Goal: Navigation & Orientation: Find specific page/section

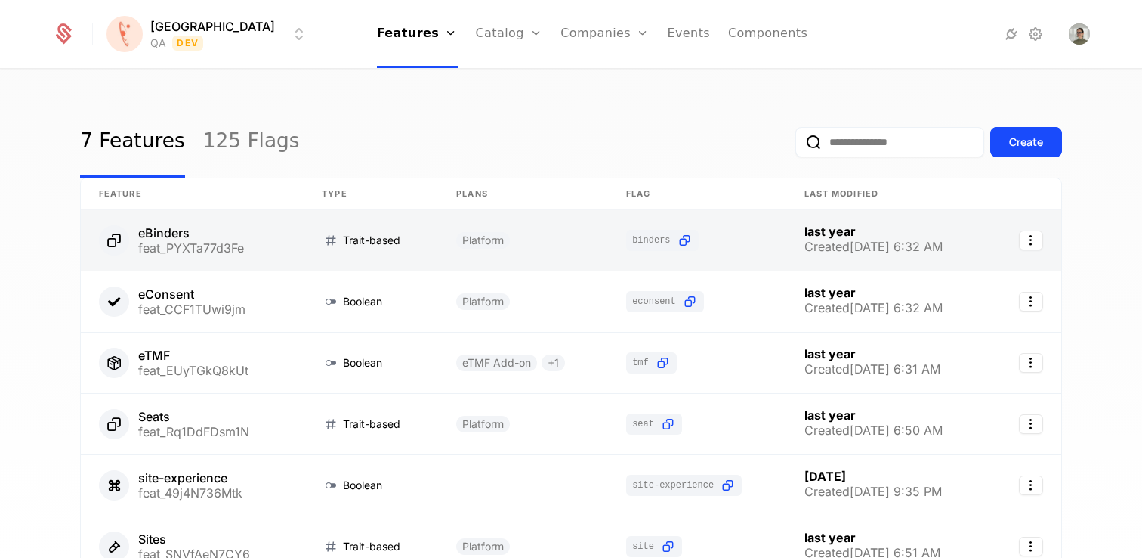
click at [204, 241] on link at bounding box center [192, 240] width 223 height 60
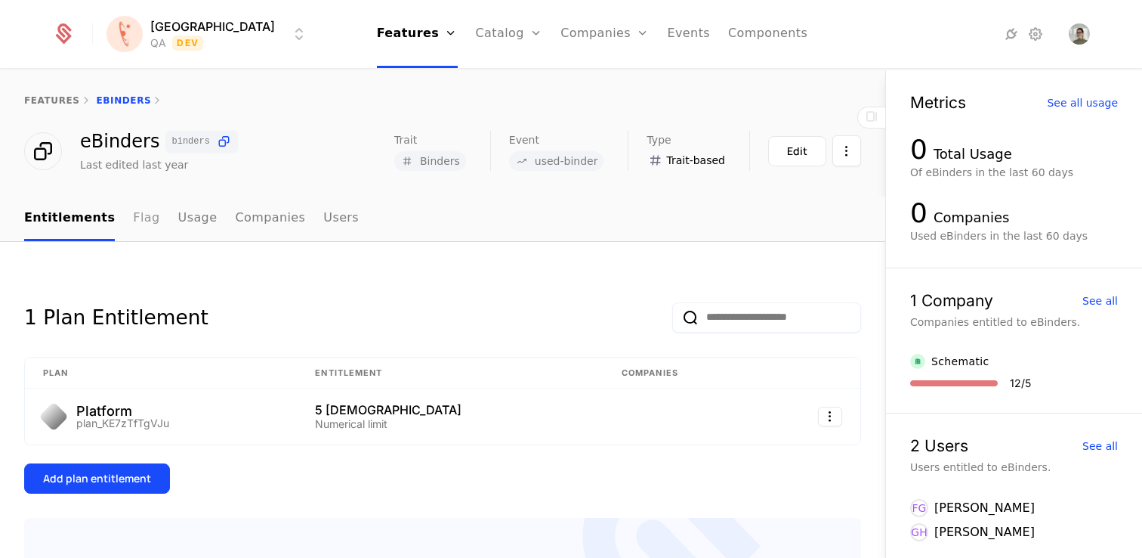
click at [139, 217] on link "Flag" at bounding box center [146, 218] width 26 height 45
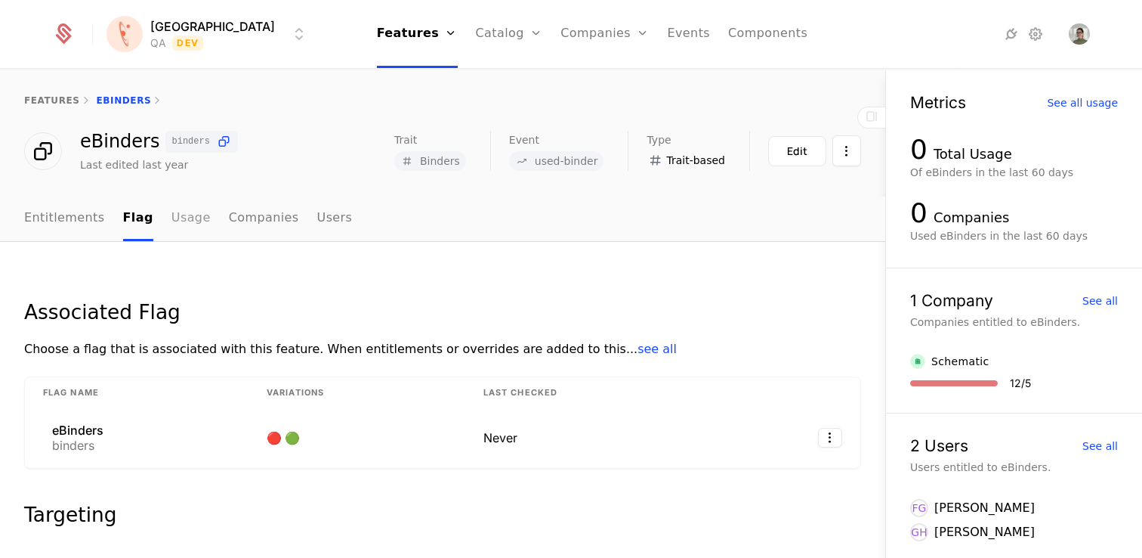
click at [181, 215] on link "Usage" at bounding box center [191, 218] width 39 height 45
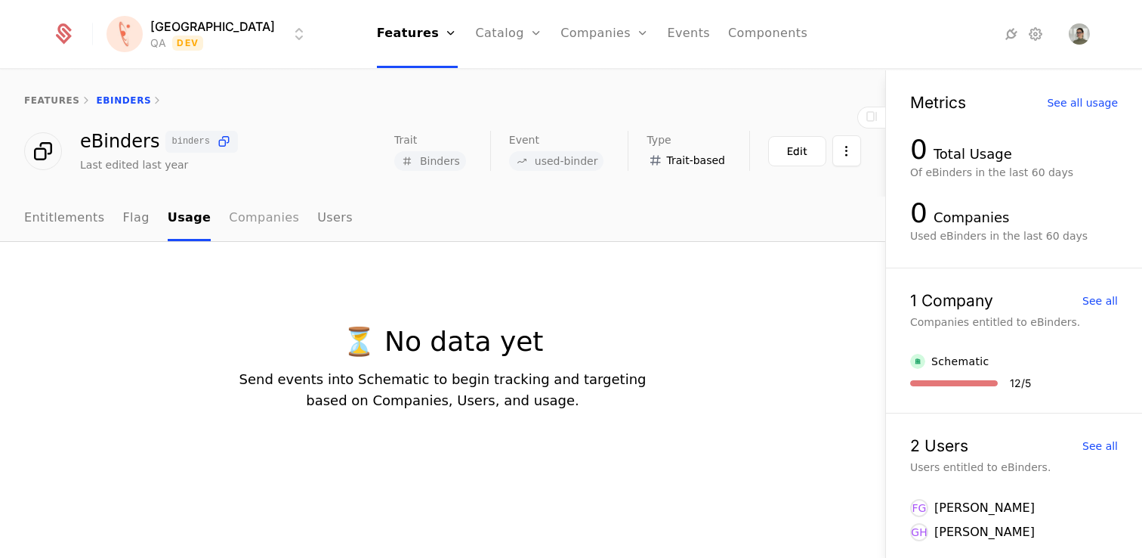
click at [261, 215] on link "Companies" at bounding box center [264, 218] width 70 height 45
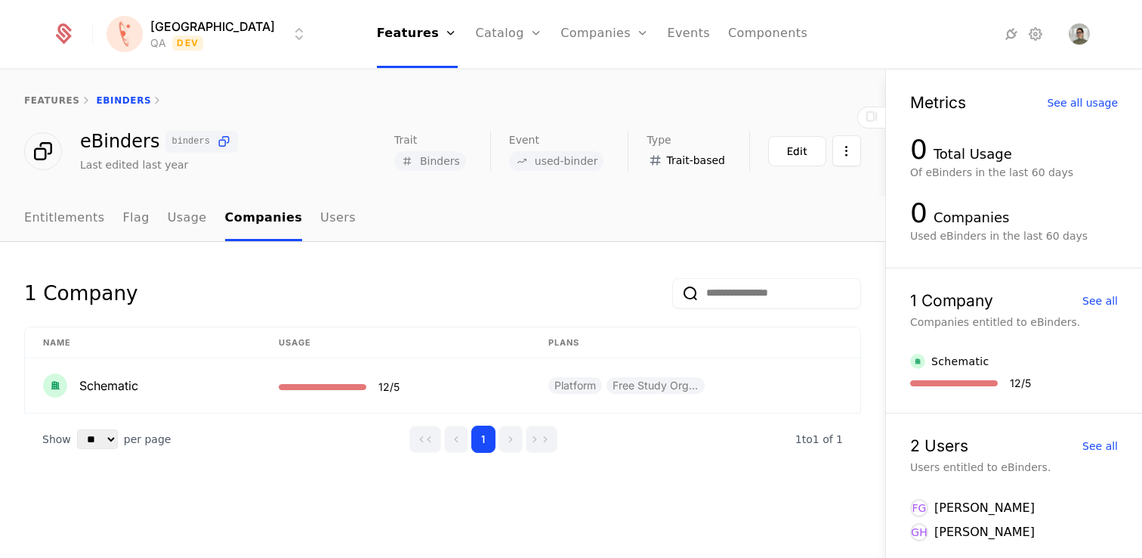
click at [345, 223] on nav "Entitlements Flag Usage Companies Users" at bounding box center [442, 218] width 837 height 45
click at [331, 223] on link "Users" at bounding box center [338, 218] width 36 height 45
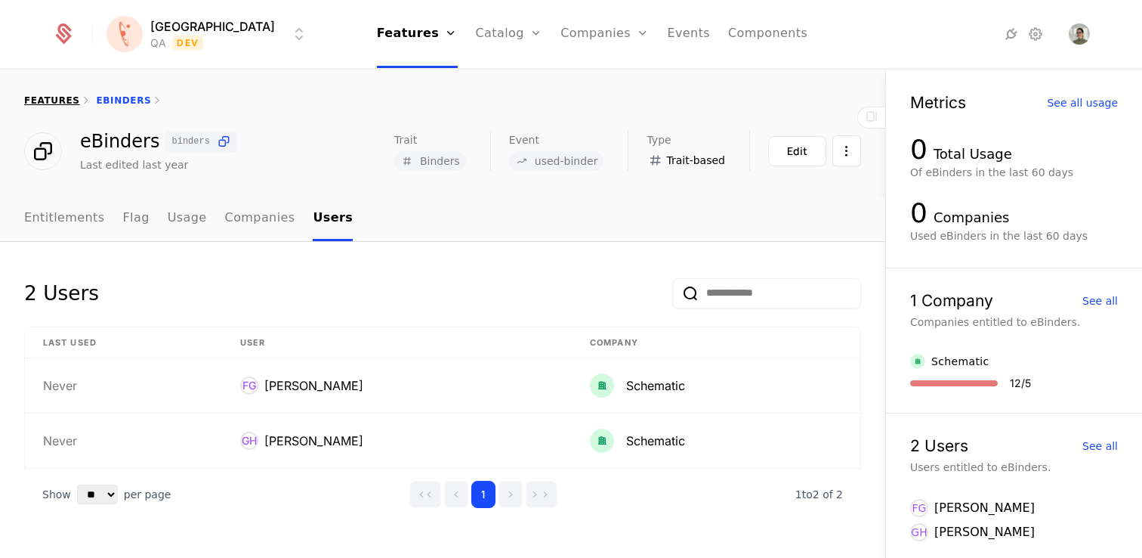
click at [50, 98] on link "features" at bounding box center [52, 100] width 56 height 11
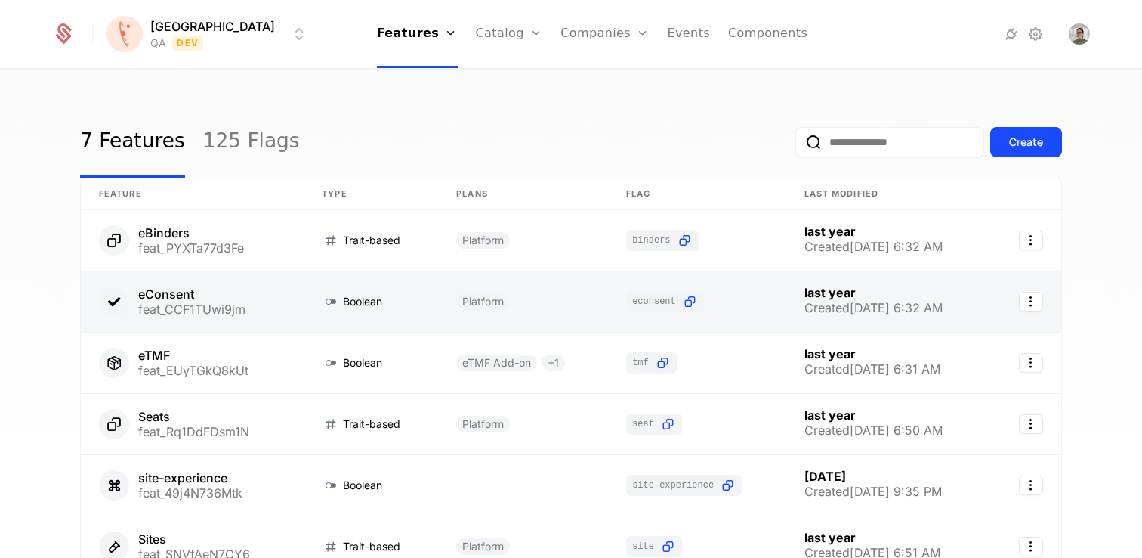
click at [177, 291] on link at bounding box center [192, 301] width 223 height 60
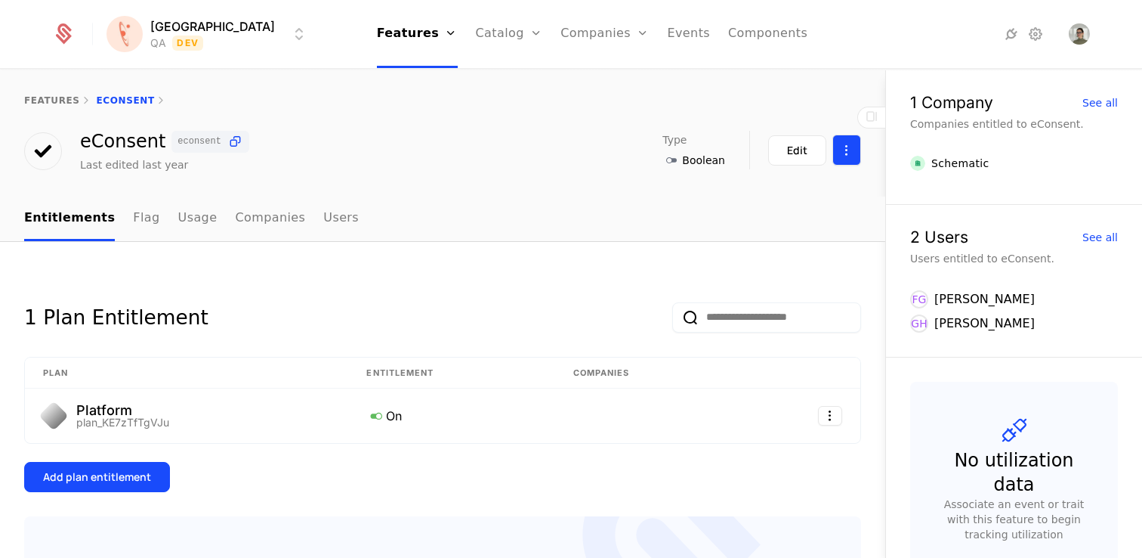
click at [850, 155] on html "Florence QA Dev Features Features Flags Catalog Plans Add Ons Credits Configura…" at bounding box center [571, 279] width 1142 height 558
click at [539, 144] on html "Florence QA Dev Features Features Flags Catalog Plans Add Ons Credits Configura…" at bounding box center [571, 279] width 1142 height 558
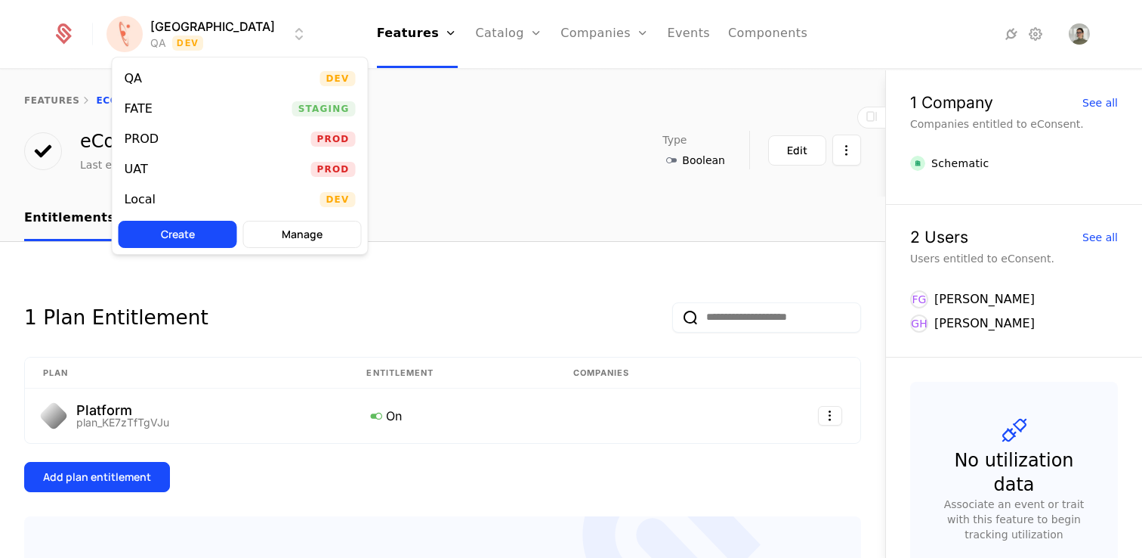
click at [180, 36] on html "Florence QA Dev Features Features Flags Catalog Plans Add Ons Credits Configura…" at bounding box center [571, 279] width 1142 height 558
click at [137, 172] on div "UAT" at bounding box center [136, 169] width 23 height 12
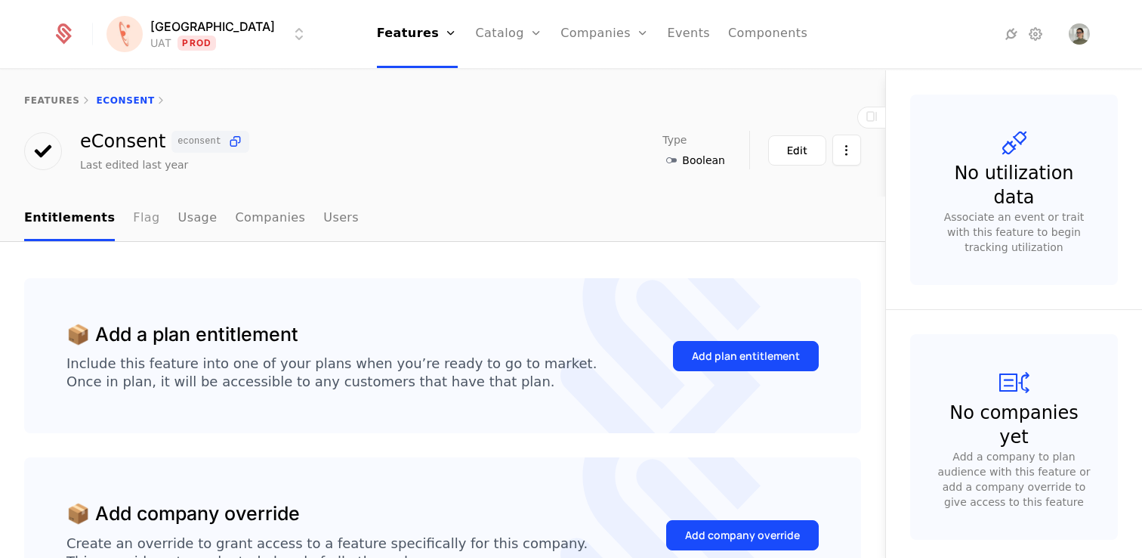
click at [133, 218] on link "Flag" at bounding box center [146, 218] width 26 height 45
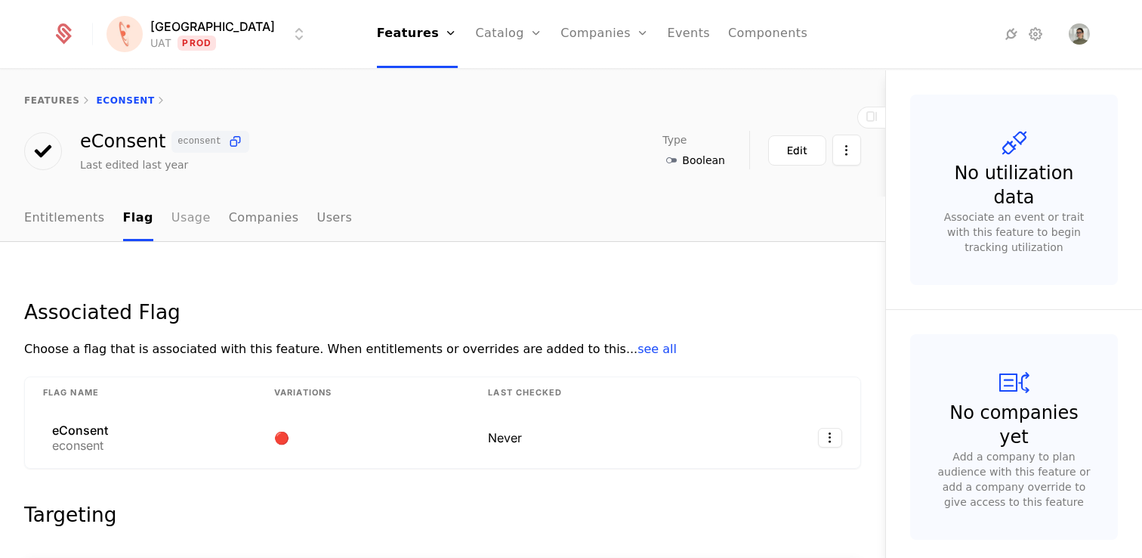
click at [188, 215] on link "Usage" at bounding box center [191, 218] width 39 height 45
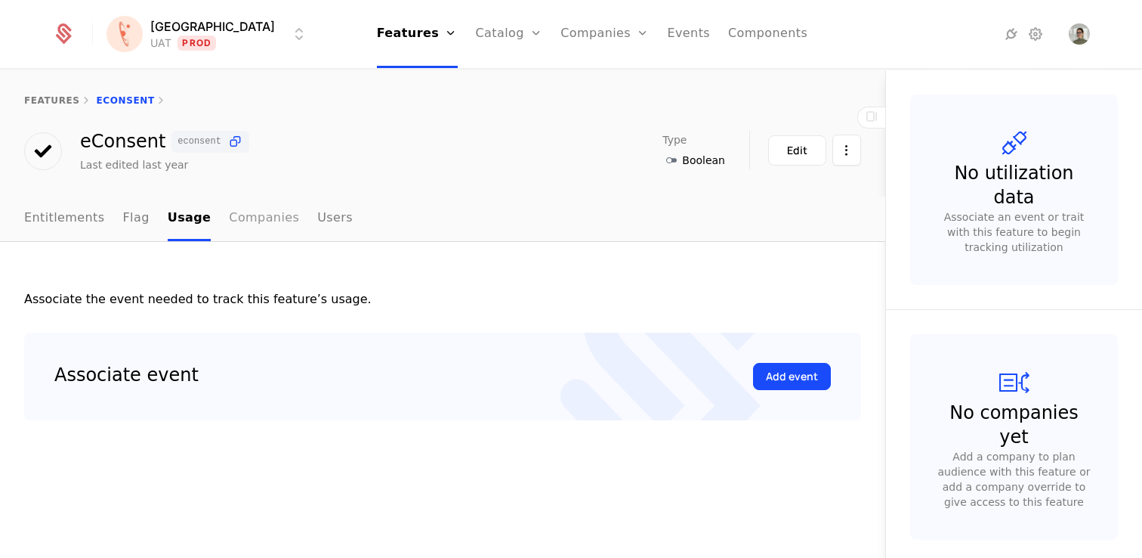
click at [255, 226] on link "Companies" at bounding box center [264, 218] width 70 height 45
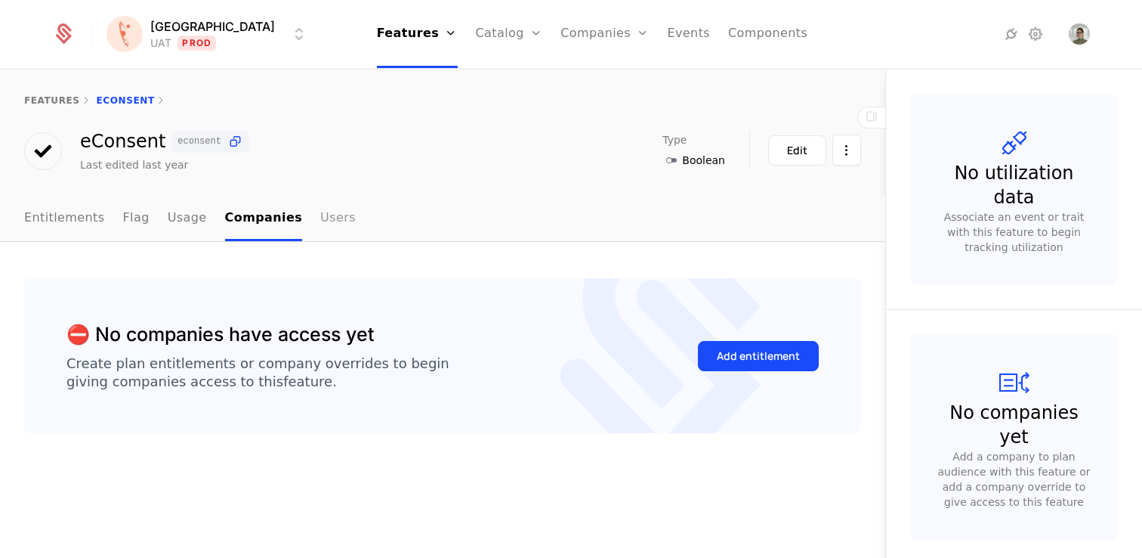
click at [327, 218] on link "Users" at bounding box center [338, 218] width 36 height 45
click at [63, 220] on link "Entitlements" at bounding box center [64, 218] width 81 height 45
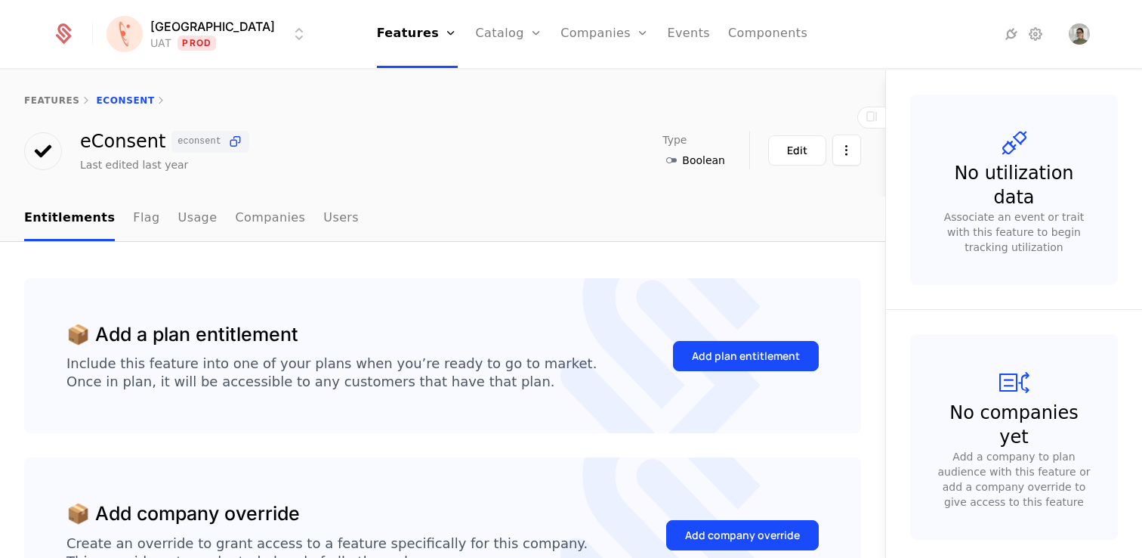
click at [67, 31] on icon at bounding box center [63, 33] width 21 height 21
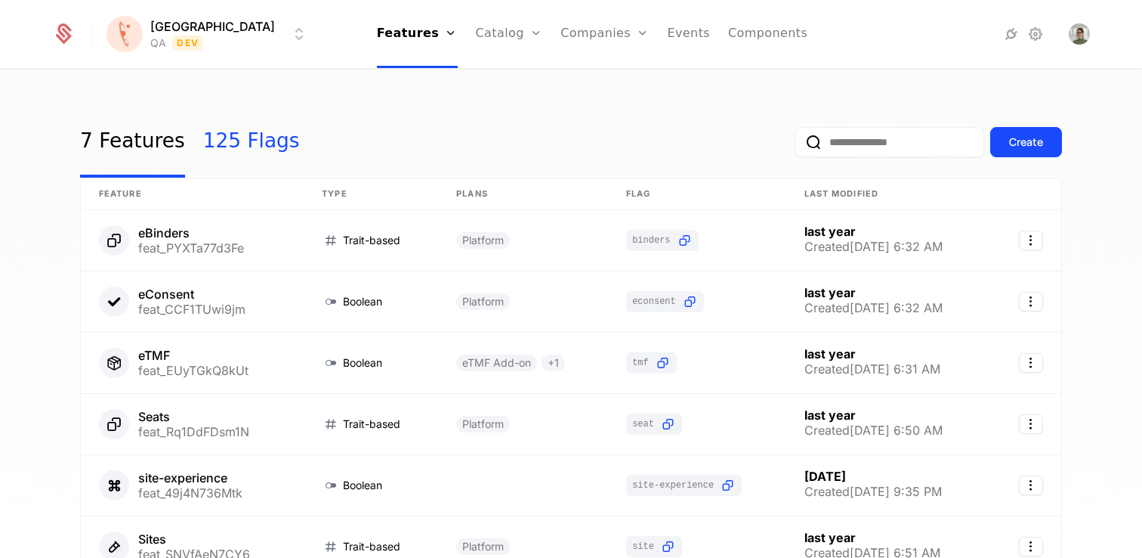
click at [218, 141] on link "125 Flags" at bounding box center [251, 142] width 97 height 71
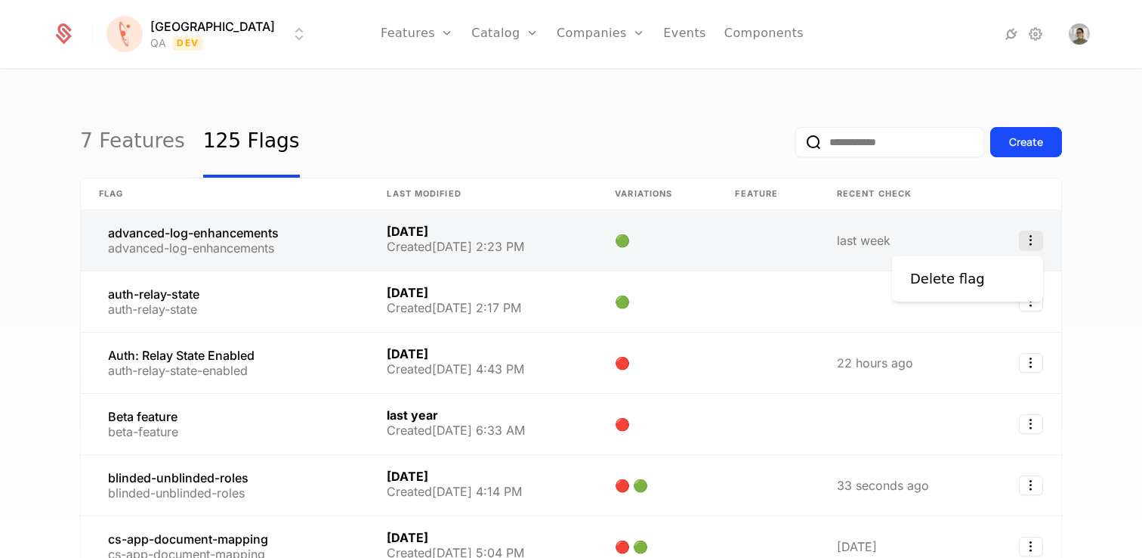
click at [1031, 241] on icon "Select action" at bounding box center [1031, 240] width 24 height 20
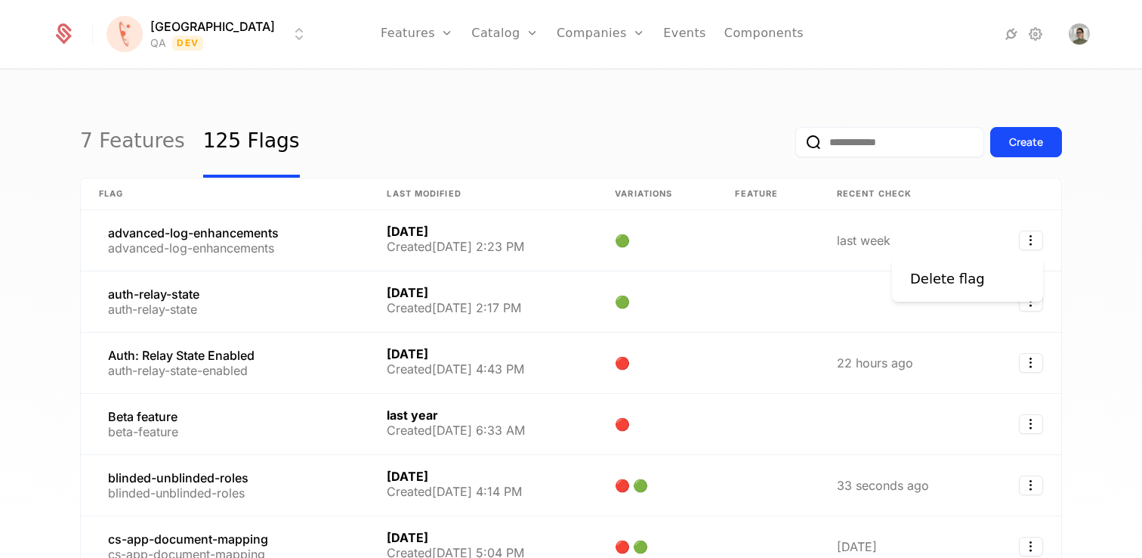
click at [1108, 222] on html "Florence QA Dev Features Features Flags Catalog Plans Add Ons Credits Configura…" at bounding box center [571, 279] width 1142 height 558
click at [885, 130] on input "email" at bounding box center [890, 142] width 189 height 30
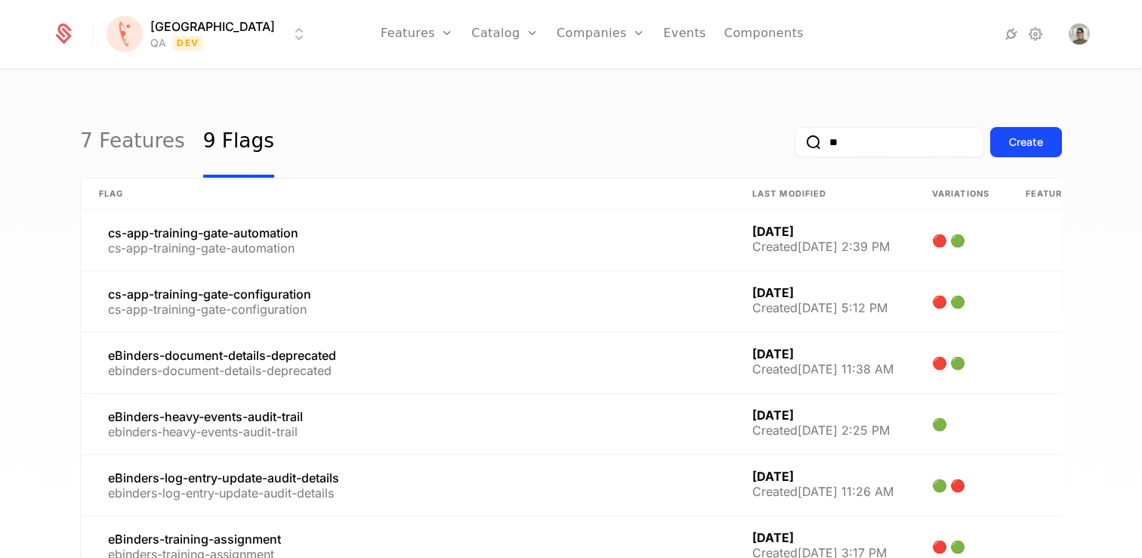
click at [796, 145] on button "submit" at bounding box center [796, 145] width 0 height 0
drag, startPoint x: 863, startPoint y: 148, endPoint x: 778, endPoint y: 139, distance: 85.1
click at [778, 139] on div "7 Features 9 Flags ** Create" at bounding box center [571, 142] width 982 height 71
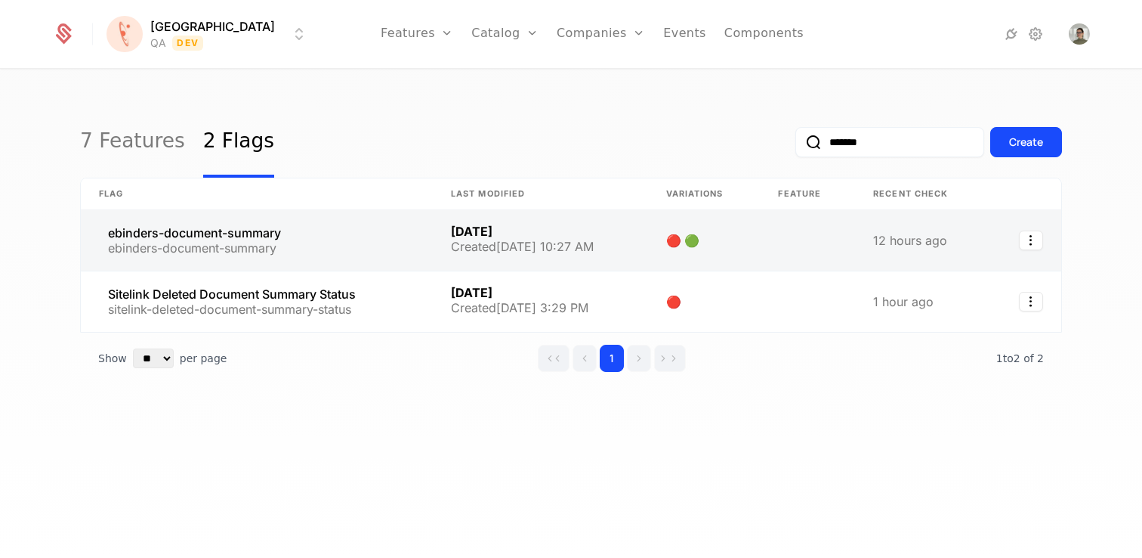
type input "*******"
click at [197, 240] on link at bounding box center [257, 240] width 352 height 60
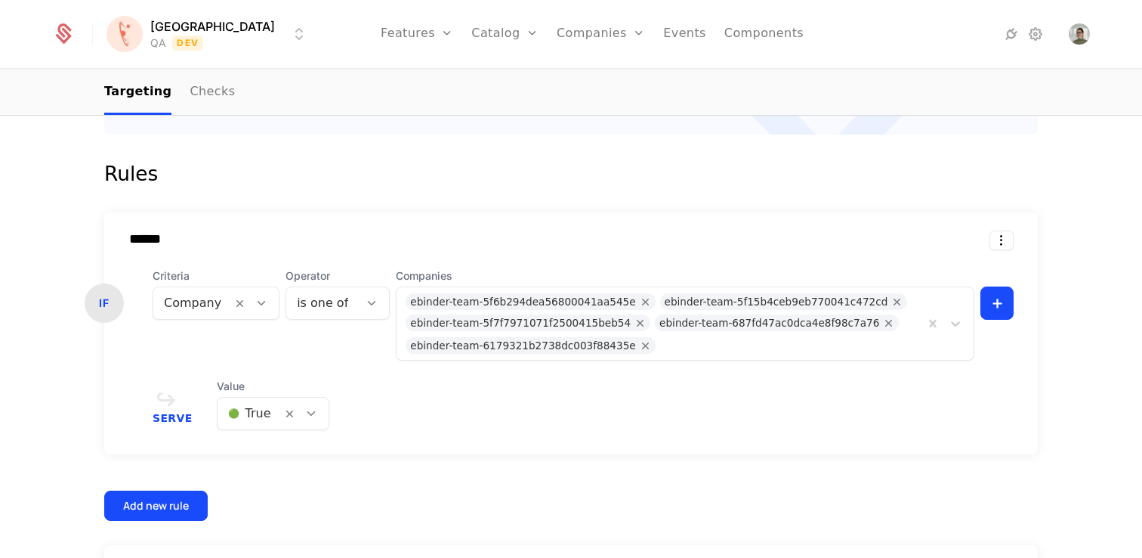
scroll to position [367, 0]
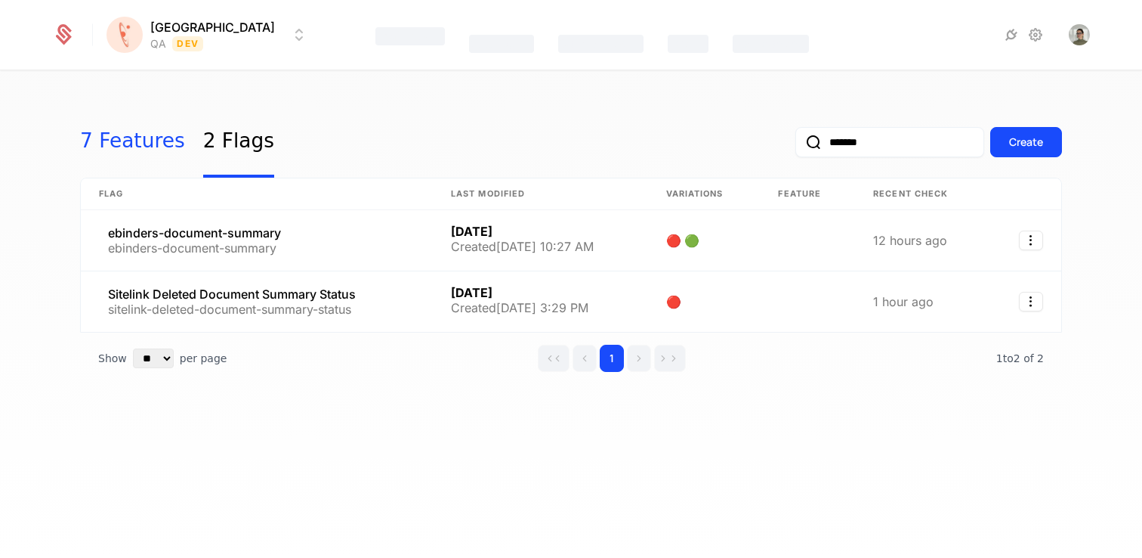
click at [110, 145] on link "7 Features" at bounding box center [132, 142] width 105 height 71
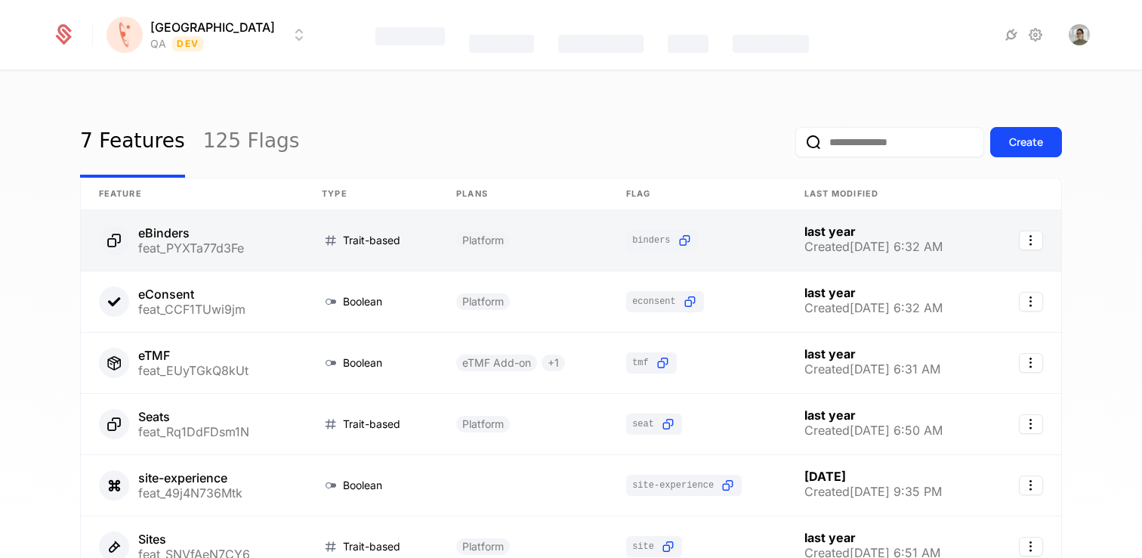
click at [180, 236] on link at bounding box center [192, 240] width 223 height 60
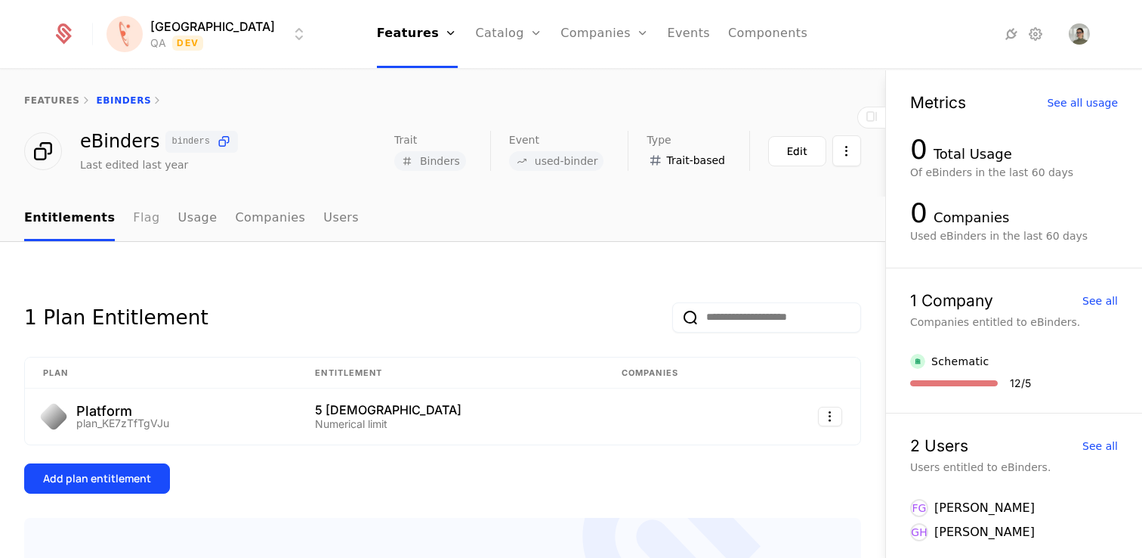
click at [134, 216] on link "Flag" at bounding box center [146, 218] width 26 height 45
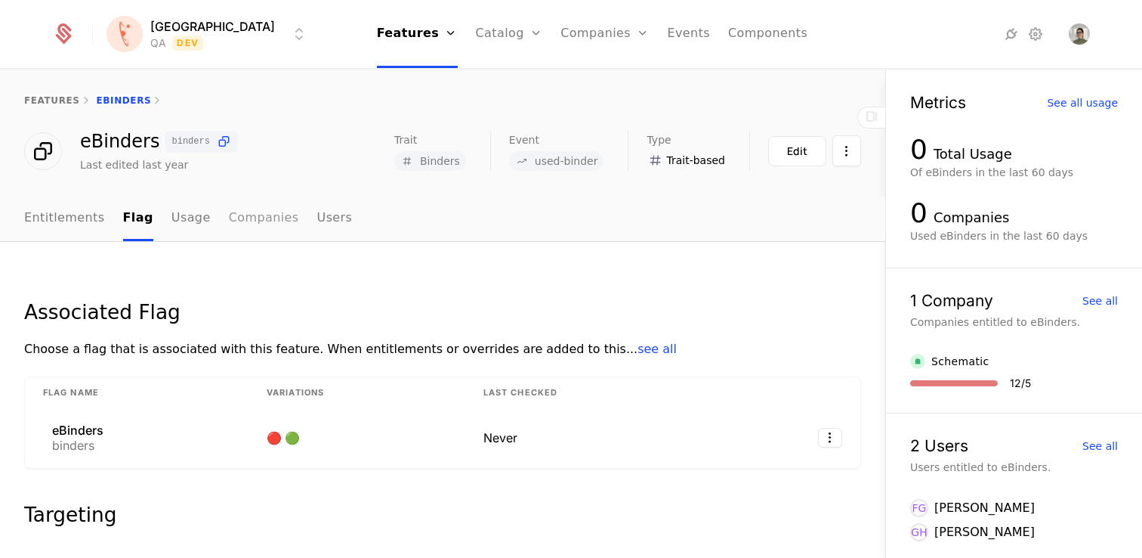
click at [235, 233] on link "Companies" at bounding box center [264, 218] width 70 height 45
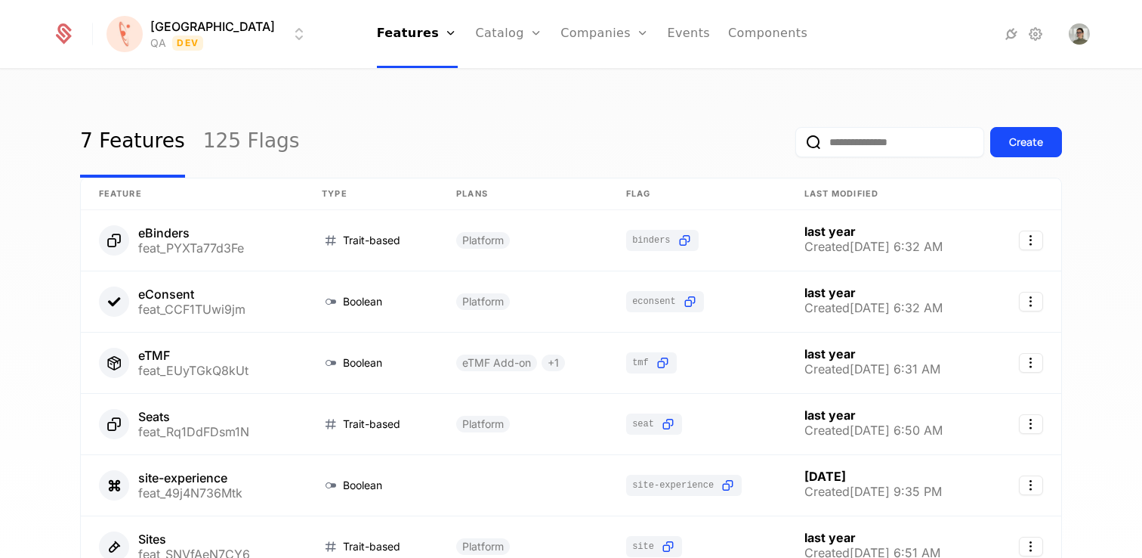
click at [215, 39] on html "Florence QA Dev Features Features Flags Catalog Plans Add Ons Credits Configura…" at bounding box center [571, 279] width 1142 height 558
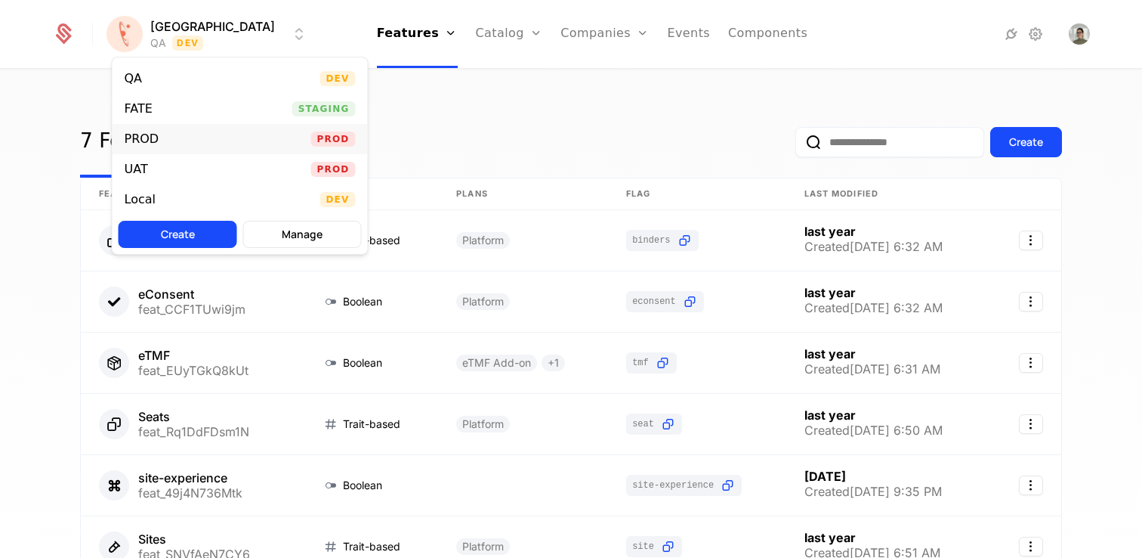
click at [163, 136] on div "PROD" at bounding box center [148, 138] width 47 height 15
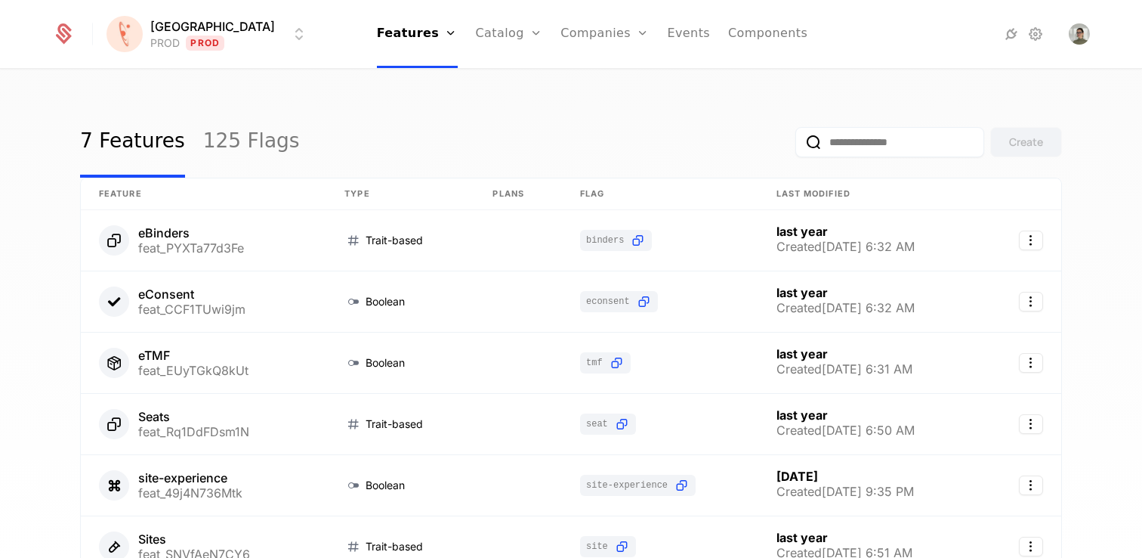
click at [333, 99] on div "7 Features 125 Flags Create Feature Type Plans Flag Last Modified eBinders feat…" at bounding box center [571, 318] width 1142 height 496
click at [187, 32] on html "[PERSON_NAME] PROD Prod Features Features Flags Catalog Plans Add Ons Credits C…" at bounding box center [571, 279] width 1142 height 558
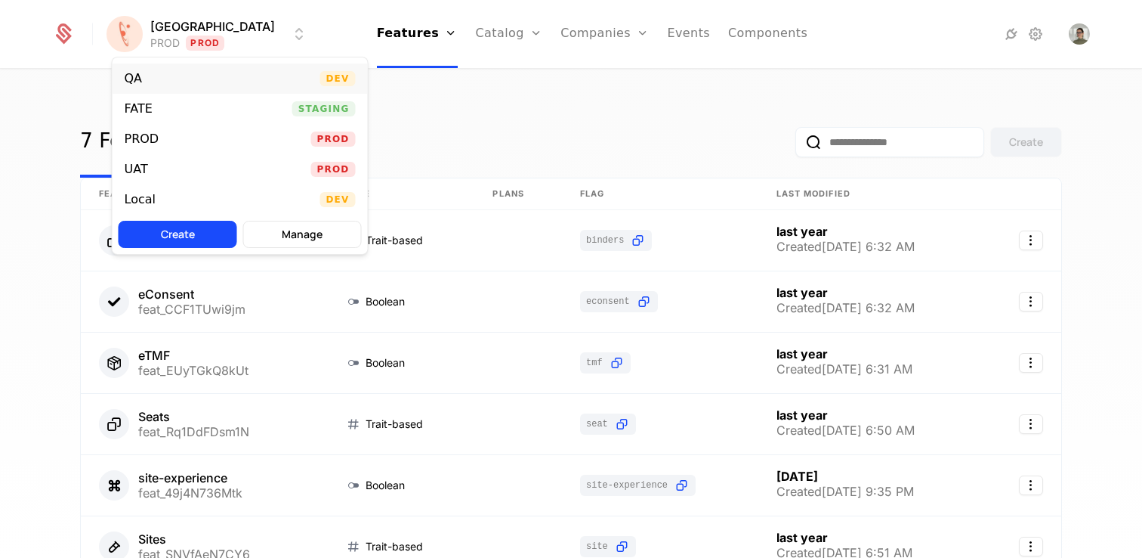
click at [189, 77] on div "QA Dev" at bounding box center [240, 78] width 255 height 30
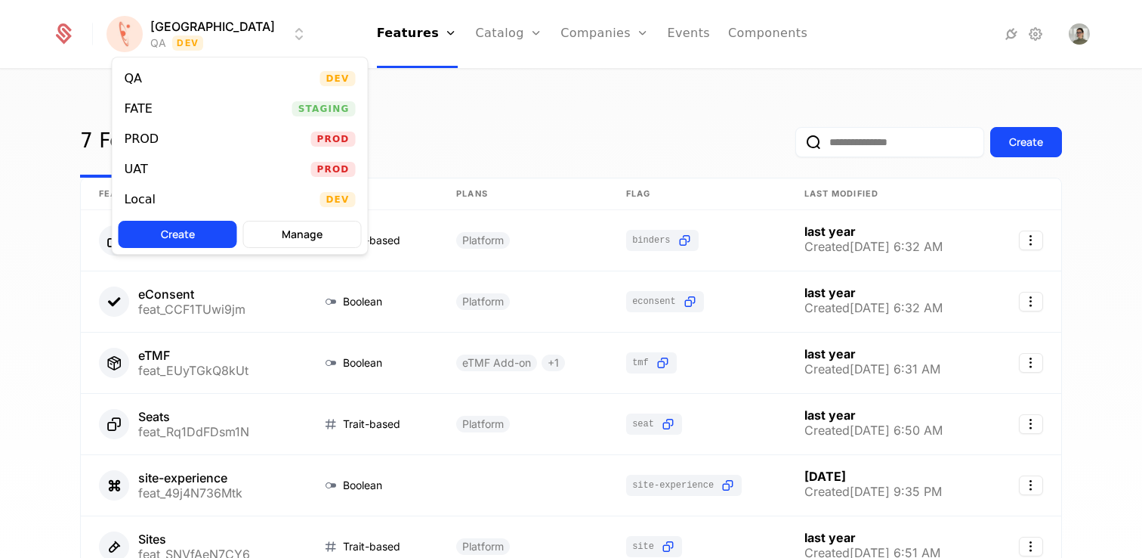
click at [175, 41] on html "[PERSON_NAME] QA Dev Features Features Flags Catalog Plans Add Ons Credits Conf…" at bounding box center [571, 279] width 1142 height 558
click at [158, 134] on div "PROD" at bounding box center [148, 138] width 47 height 15
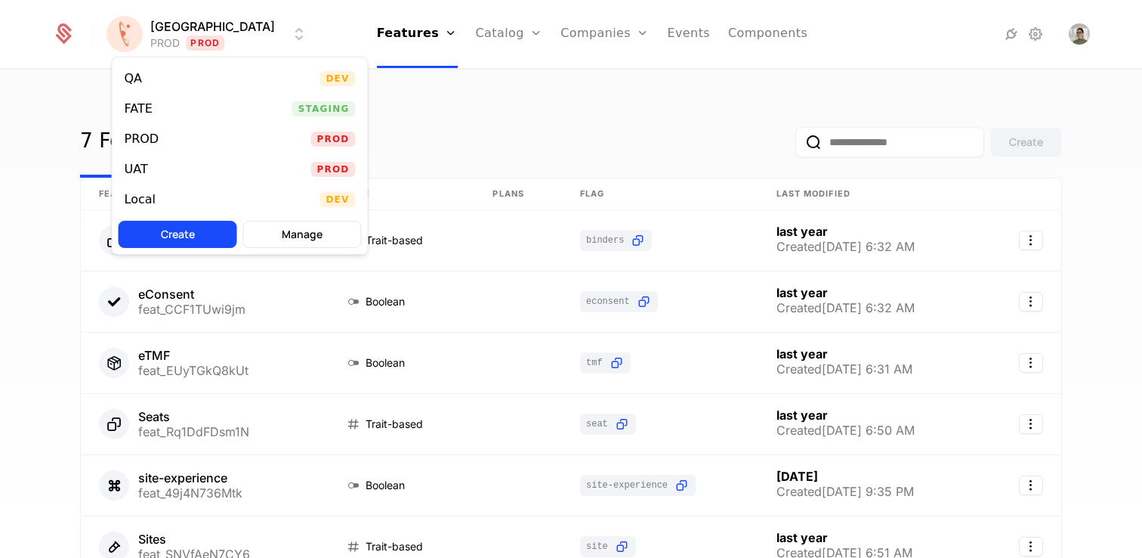
click at [166, 41] on html "Florence PROD Prod Features Features Flags Catalog Plans Add Ons Credits Config…" at bounding box center [571, 279] width 1142 height 558
click at [165, 76] on div "QA Dev" at bounding box center [240, 78] width 255 height 30
